Goal: Transaction & Acquisition: Purchase product/service

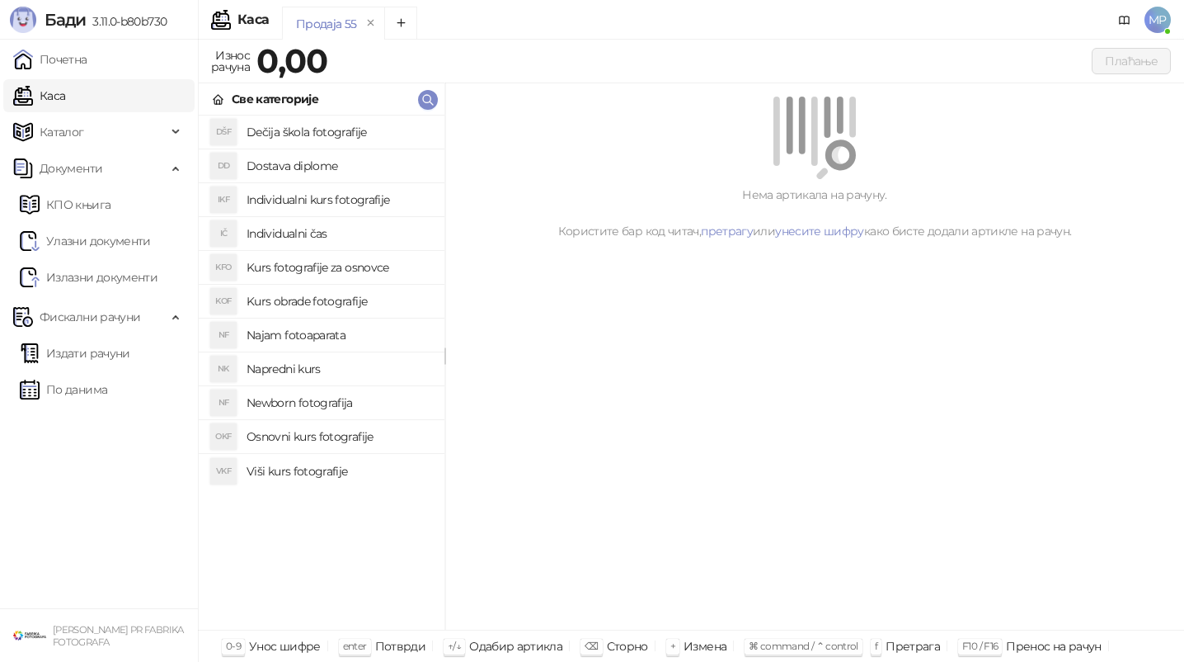
click at [381, 276] on h4 "Kurs fotografije za osnovce" at bounding box center [339, 267] width 185 height 26
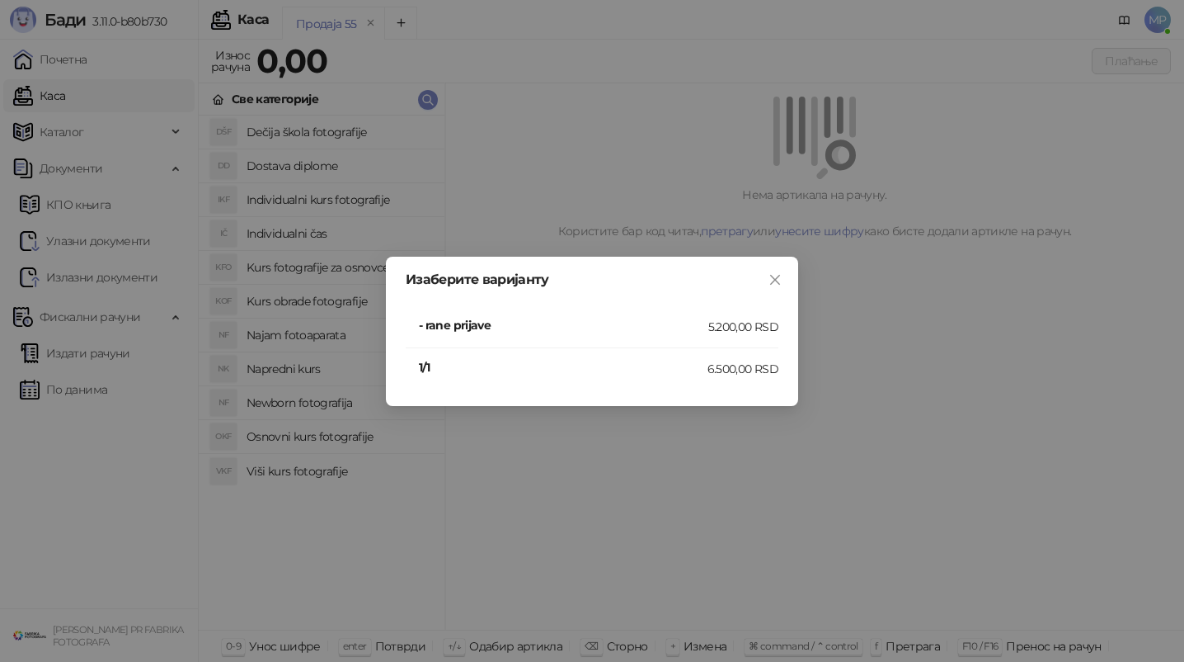
click at [480, 317] on h4 "- rane prijave" at bounding box center [564, 325] width 290 height 18
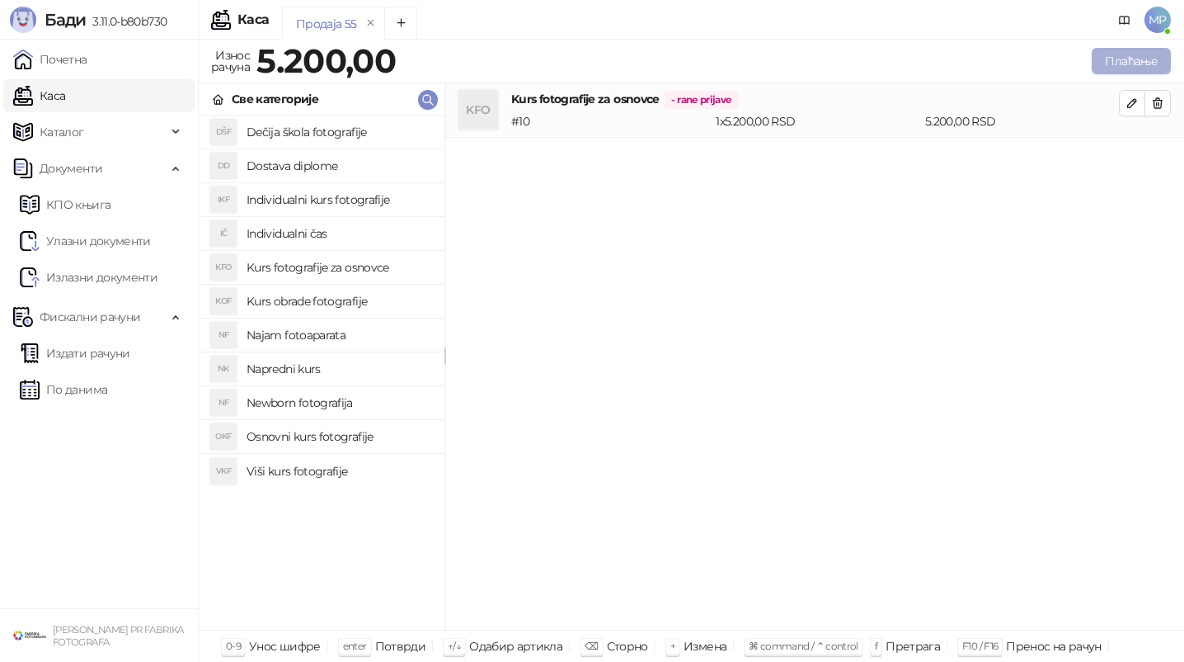
click at [1151, 62] on button "Плаћање" at bounding box center [1131, 61] width 79 height 26
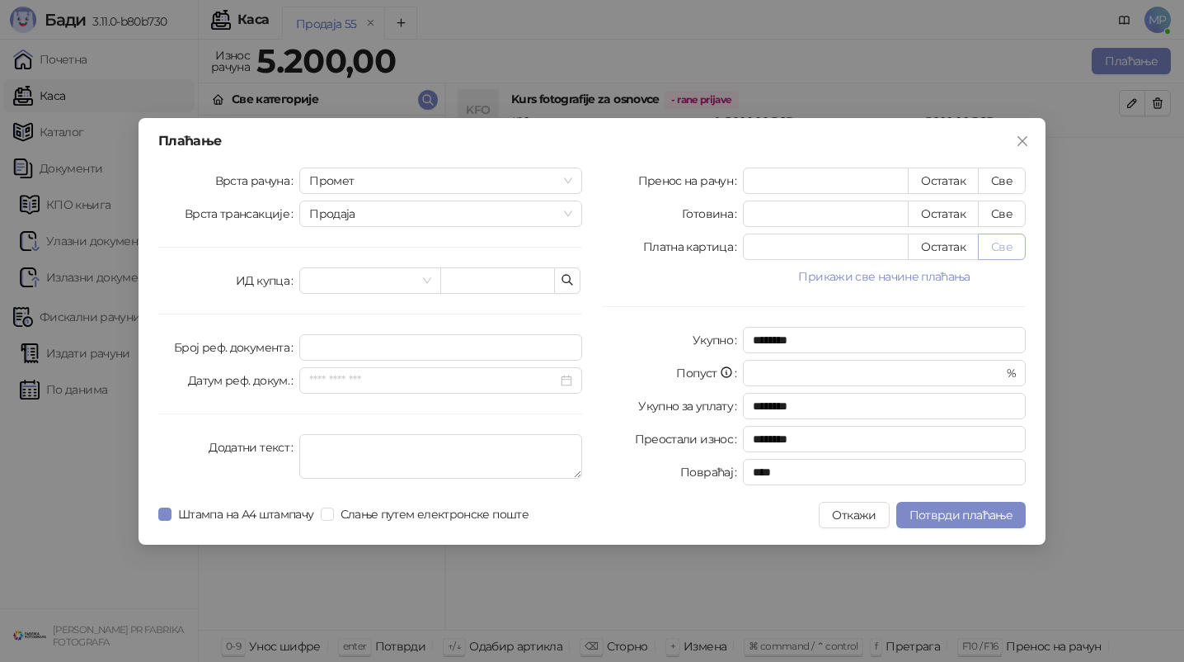
click at [1001, 242] on button "Све" at bounding box center [1002, 246] width 48 height 26
type input "****"
click at [384, 501] on div "Штампа на А4 штампачу Слање путем електронске поште" at bounding box center [346, 514] width 377 height 26
click at [272, 509] on span "Штампа на А4 штампачу" at bounding box center [246, 514] width 149 height 18
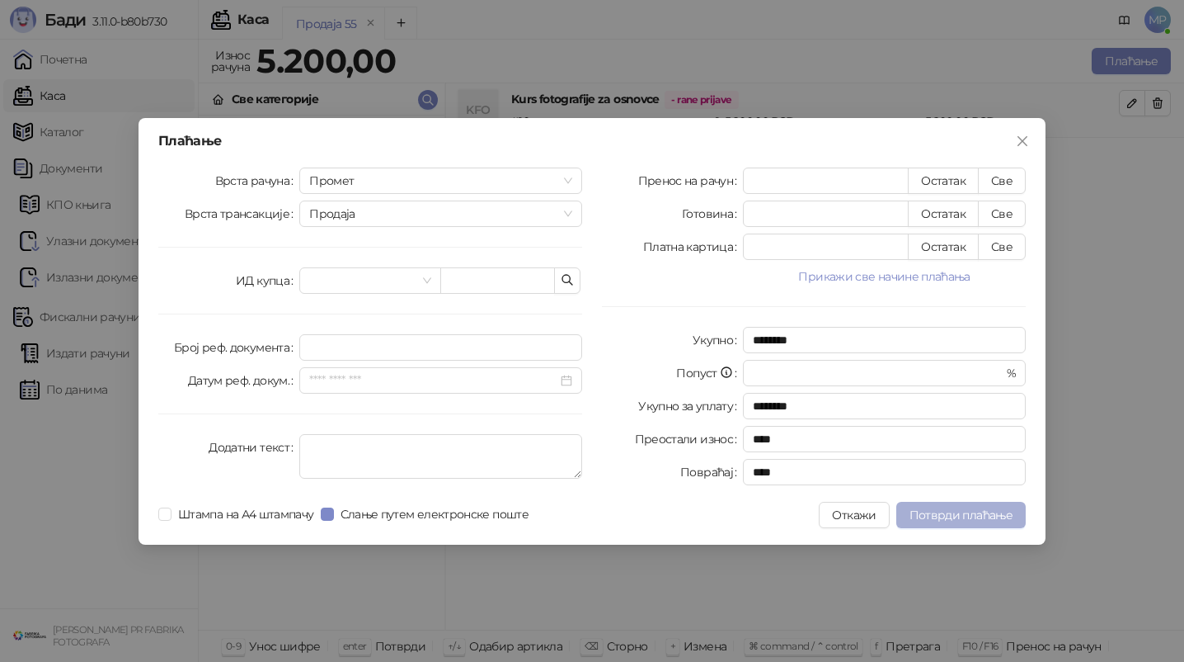
click at [930, 508] on span "Потврди плаћање" at bounding box center [961, 514] width 103 height 15
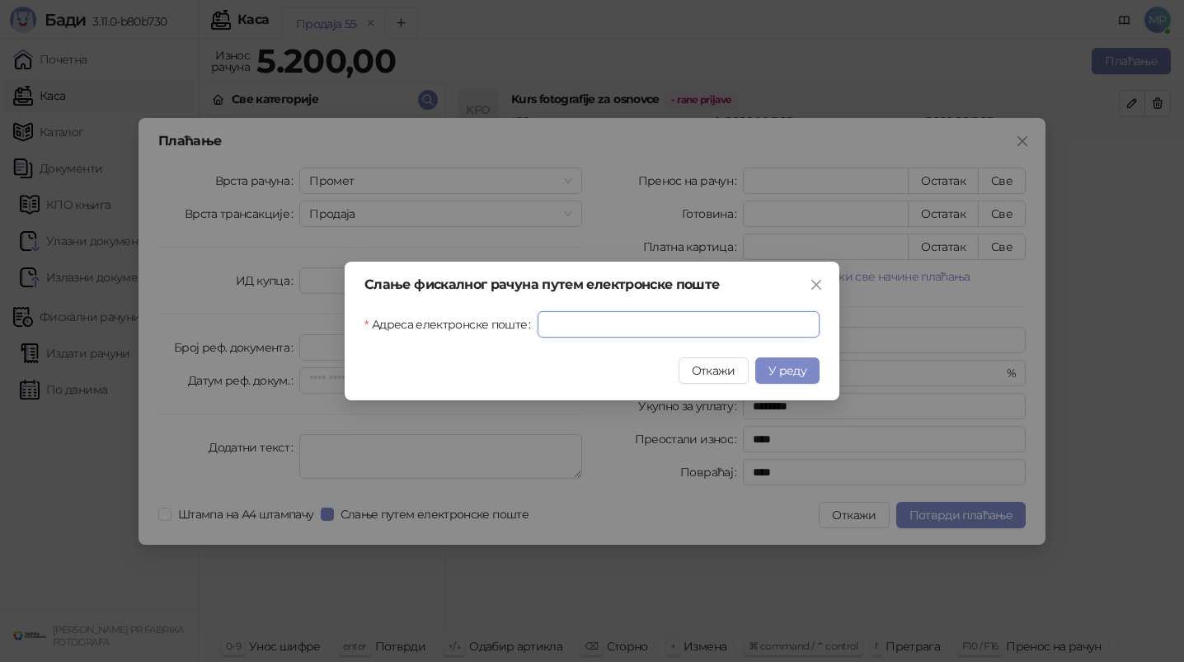
click at [781, 335] on input "Адреса електронске поште" at bounding box center [679, 324] width 282 height 26
paste input "**********"
type input "**********"
click at [781, 373] on span "У реду" at bounding box center [788, 370] width 38 height 15
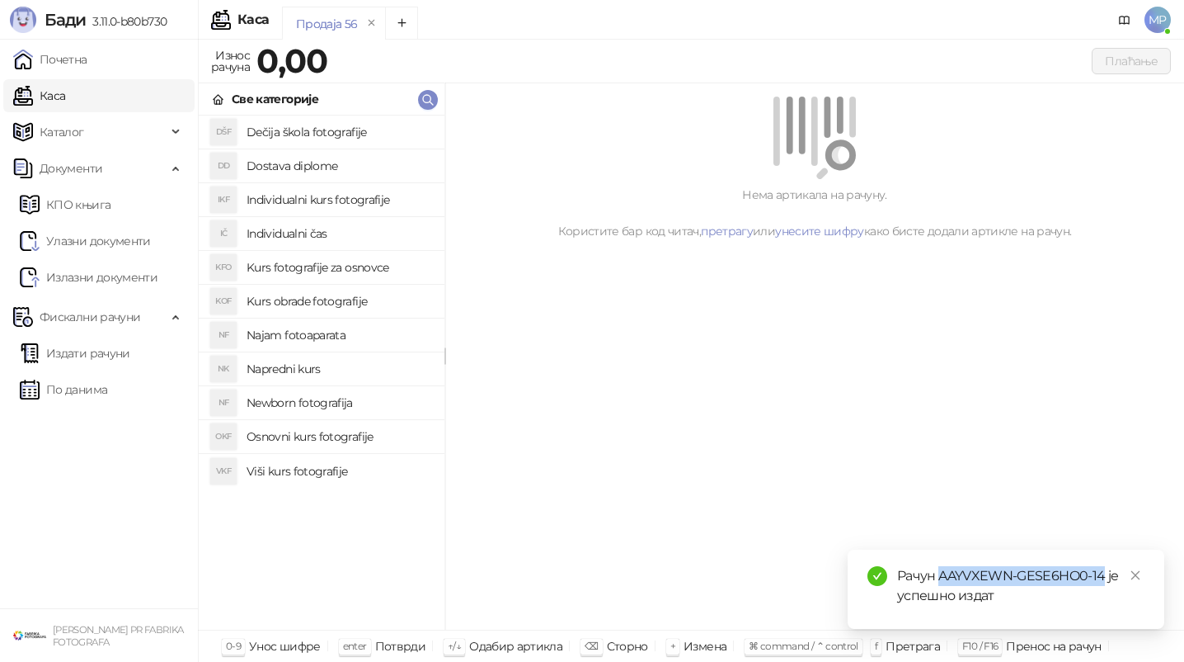
drag, startPoint x: 942, startPoint y: 577, endPoint x: 1104, endPoint y: 576, distance: 162.5
click at [1104, 576] on div "Рачун AAYVXEWN-GESE6HO0-14 је успешно издат" at bounding box center [1020, 586] width 247 height 40
copy div "AAYVXEWN-GESE6HO0-14"
click at [128, 242] on link "Улазни документи" at bounding box center [85, 240] width 131 height 33
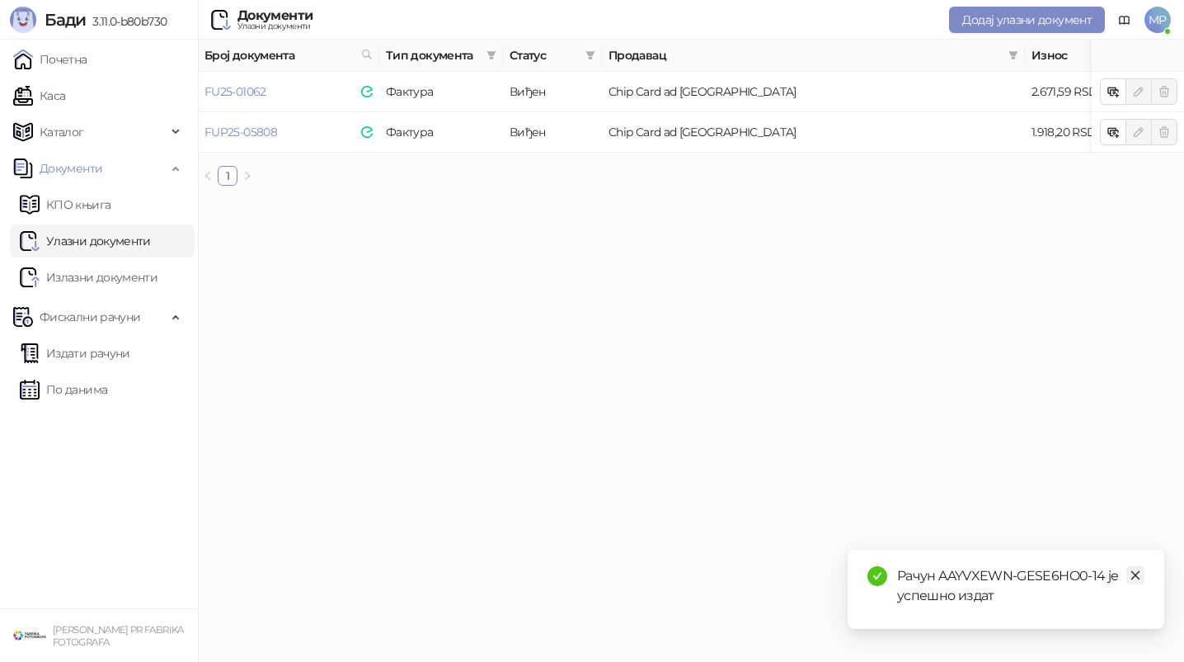
click at [1133, 574] on icon "close" at bounding box center [1136, 575] width 12 height 12
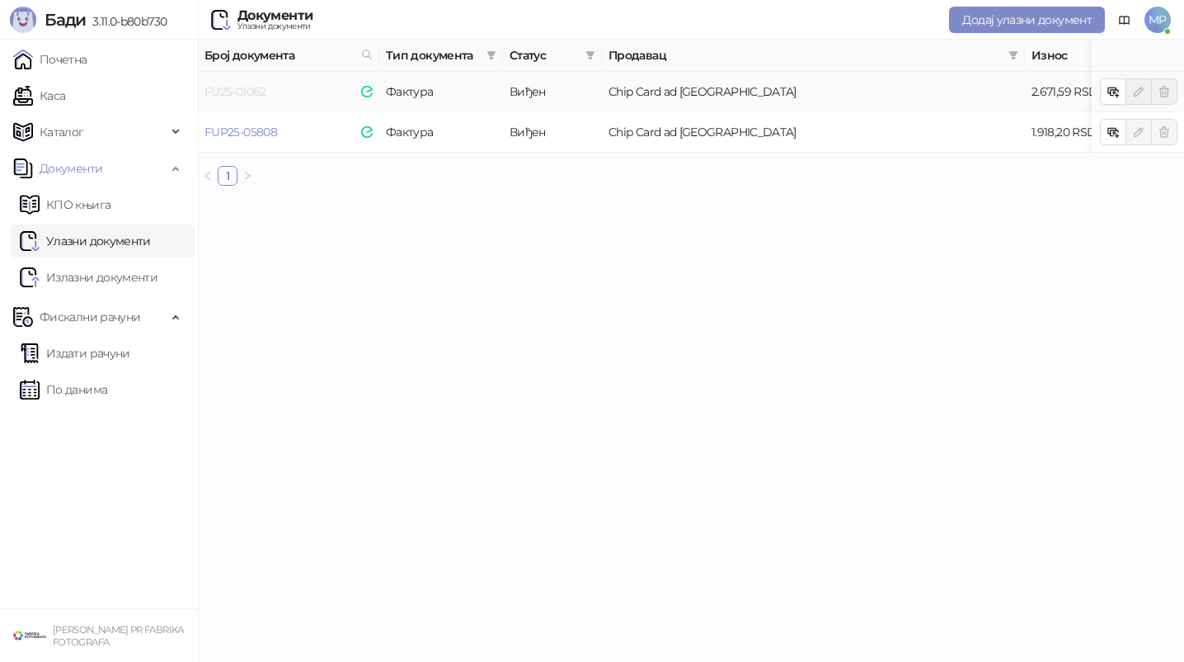
click at [256, 97] on link "FU25-01062" at bounding box center [236, 91] width 62 height 15
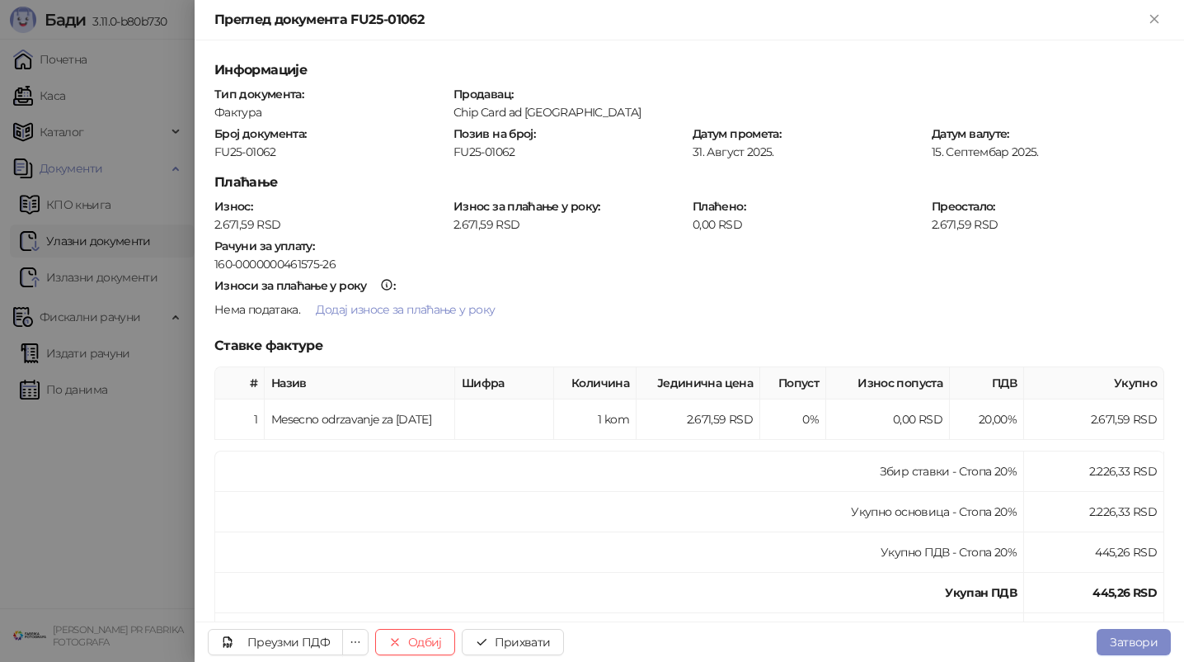
click at [117, 460] on div at bounding box center [592, 331] width 1184 height 662
